Goal: Use online tool/utility: Utilize a website feature to perform a specific function

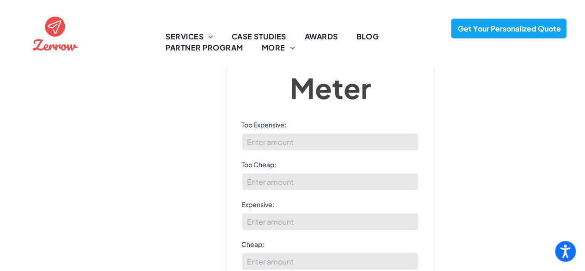
scroll to position [11, 0]
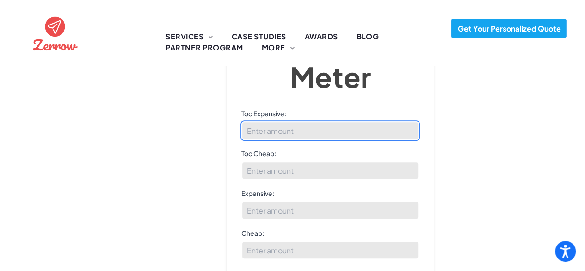
click at [300, 132] on input "Too Expensive:" at bounding box center [331, 130] width 178 height 19
type input "4000"
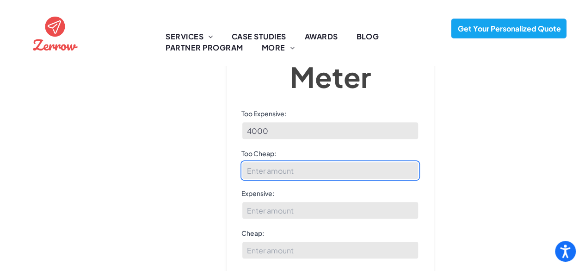
click at [282, 174] on input "Too Cheap:" at bounding box center [331, 170] width 178 height 19
type input "300"
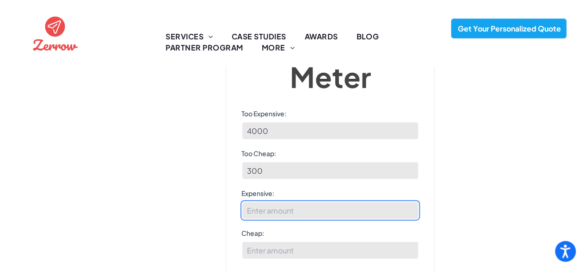
click at [283, 217] on input "Expensive:" at bounding box center [331, 210] width 178 height 19
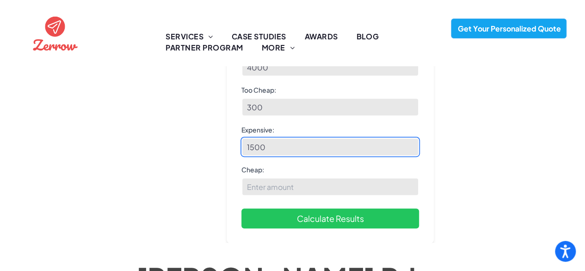
scroll to position [88, 0]
type input "1500"
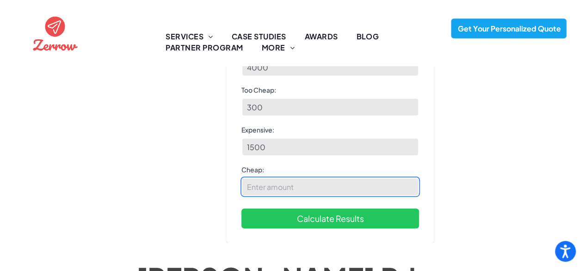
click at [280, 177] on input "Cheap:" at bounding box center [331, 186] width 178 height 19
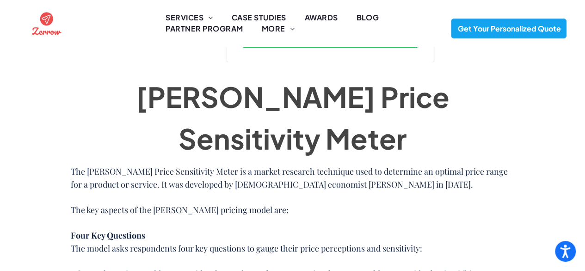
scroll to position [11, 0]
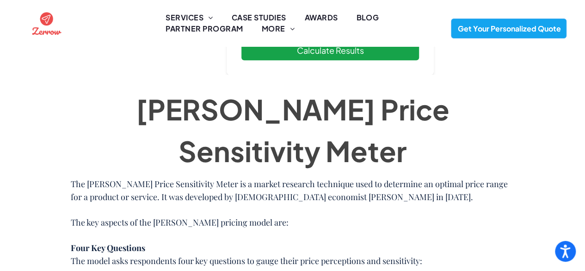
type input "1000"
click at [318, 51] on button "Calculate Results" at bounding box center [331, 50] width 178 height 20
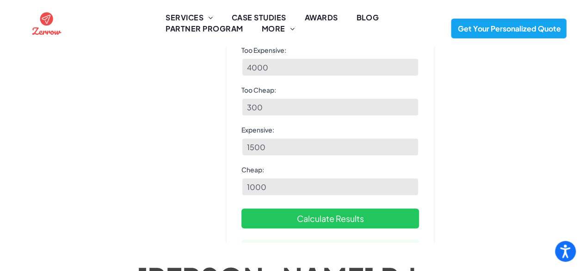
scroll to position [88, 0]
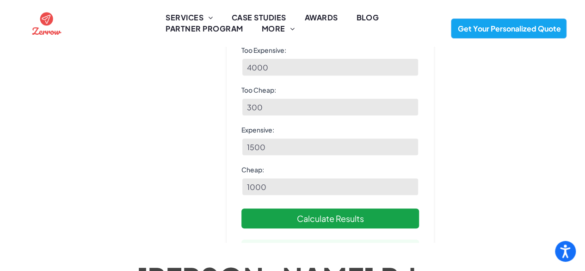
click at [332, 208] on button "Calculate Results" at bounding box center [331, 218] width 178 height 20
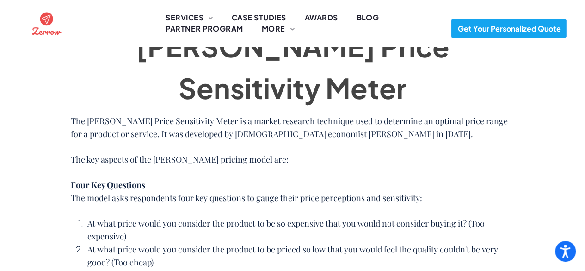
scroll to position [386, 0]
